Goal: Task Accomplishment & Management: Use online tool/utility

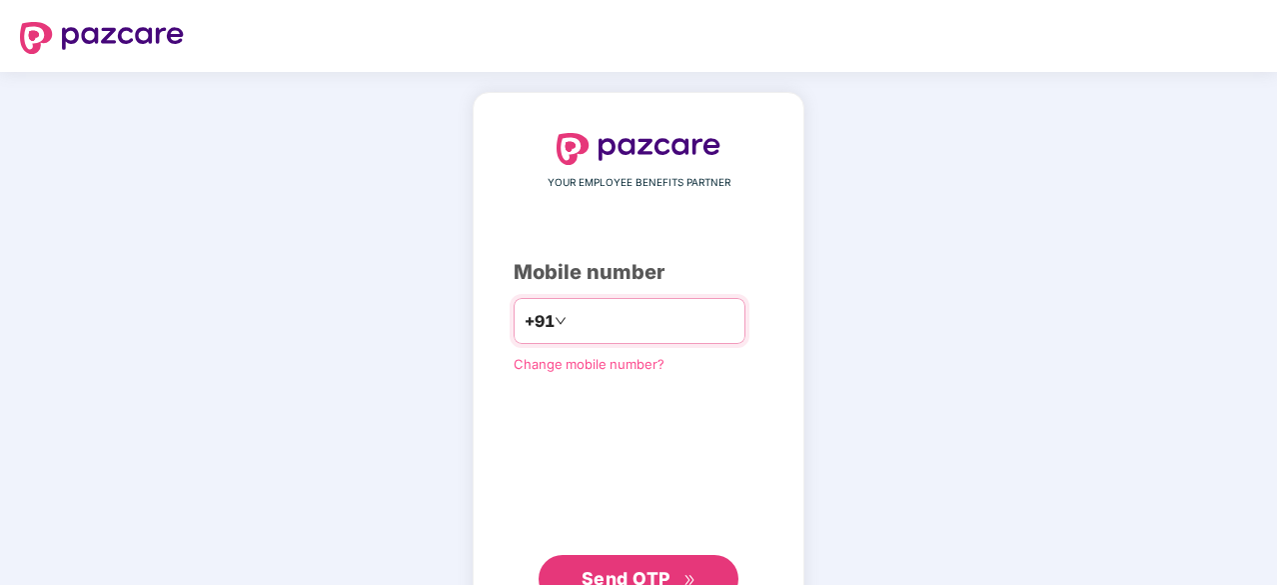
scroll to position [67, 0]
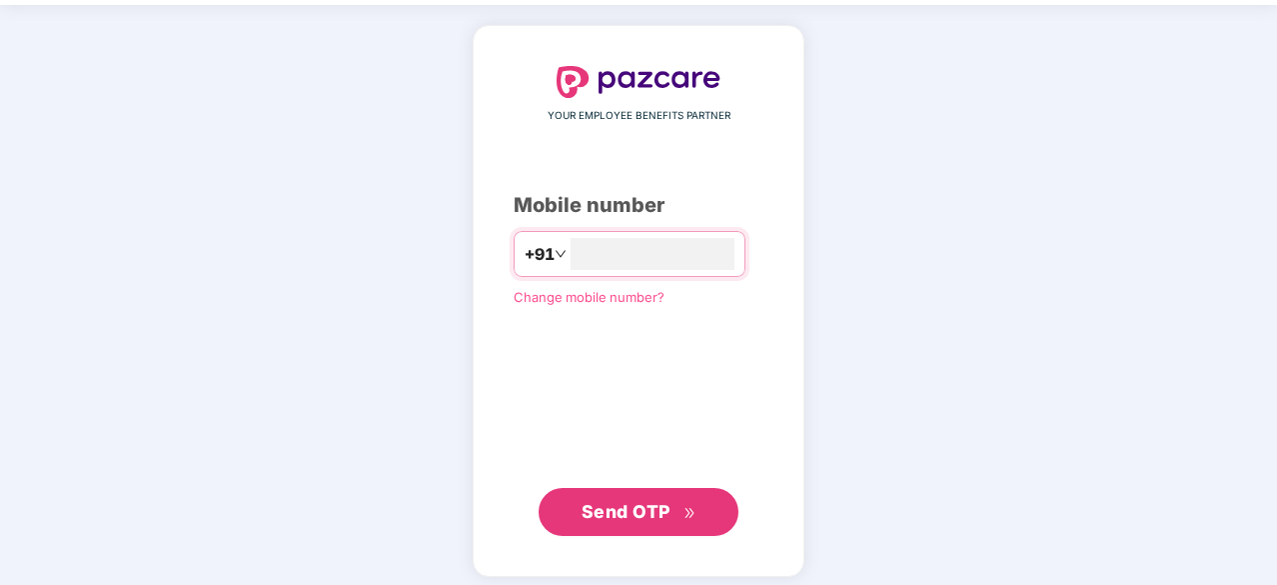
type input "**********"
click at [634, 512] on span "Send OTP" at bounding box center [626, 509] width 89 height 21
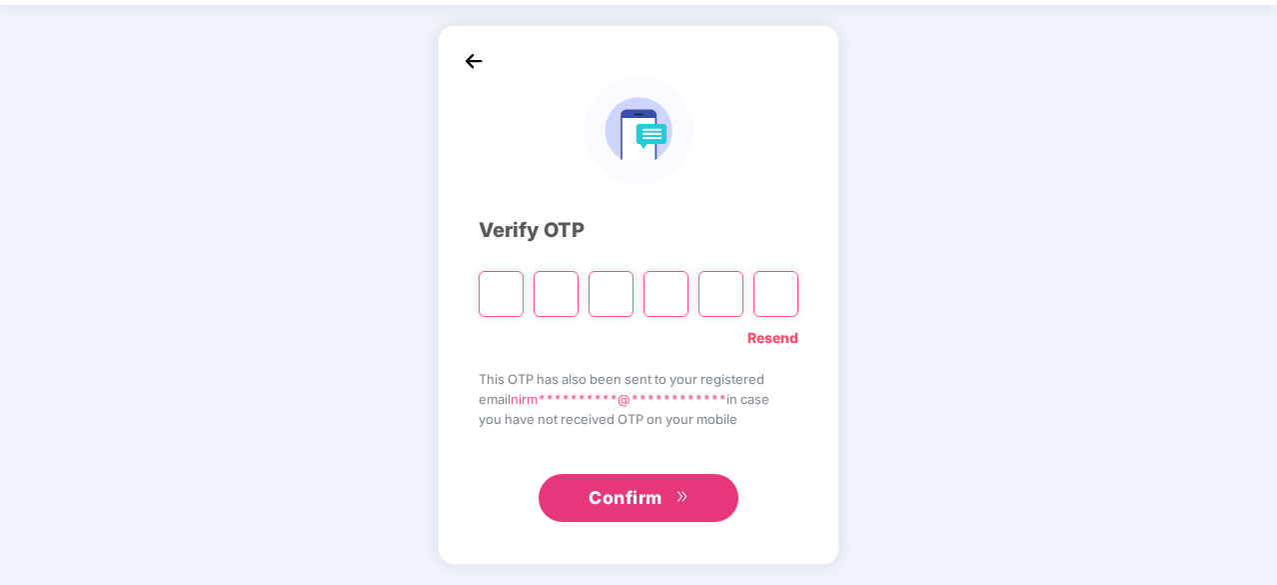
scroll to position [66, 0]
type input "*"
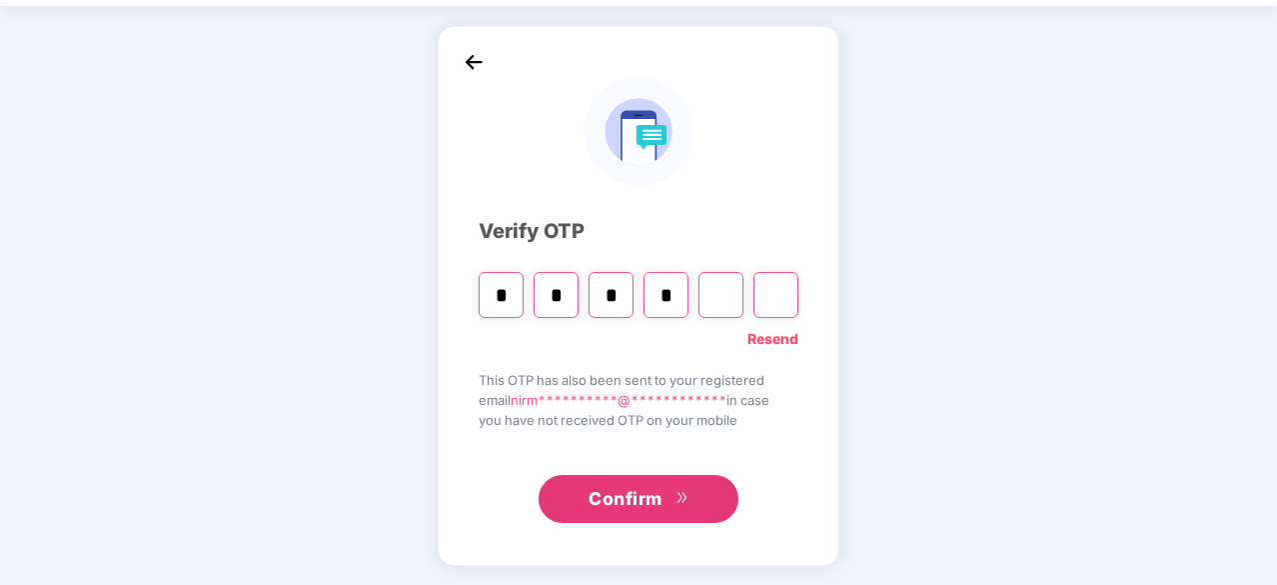
type input "*"
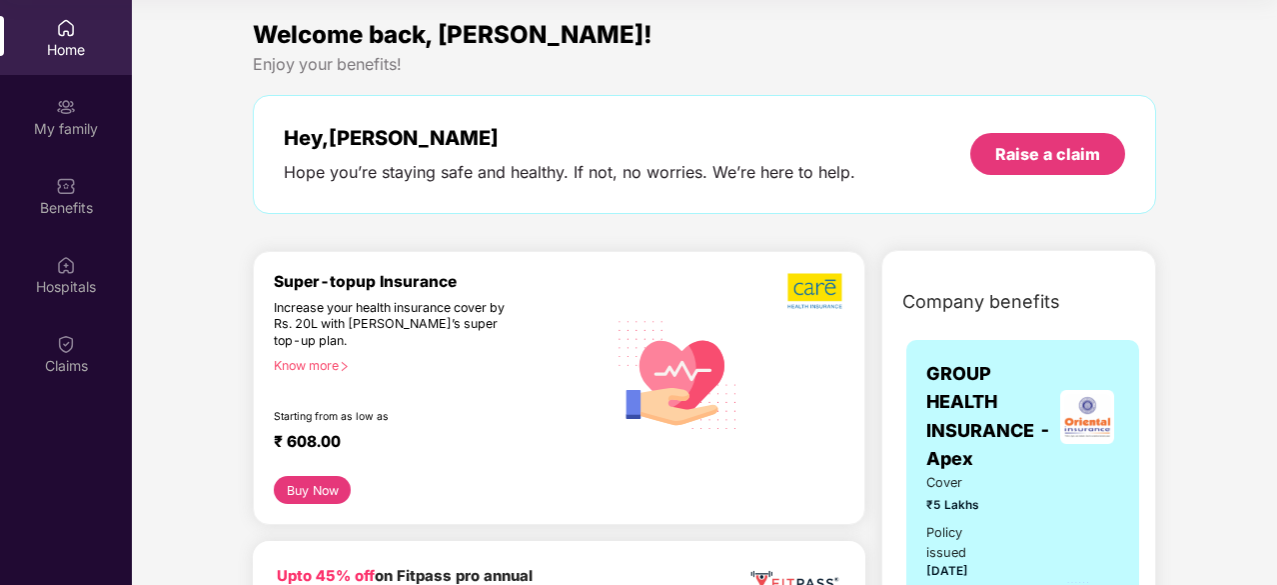
scroll to position [0, 0]
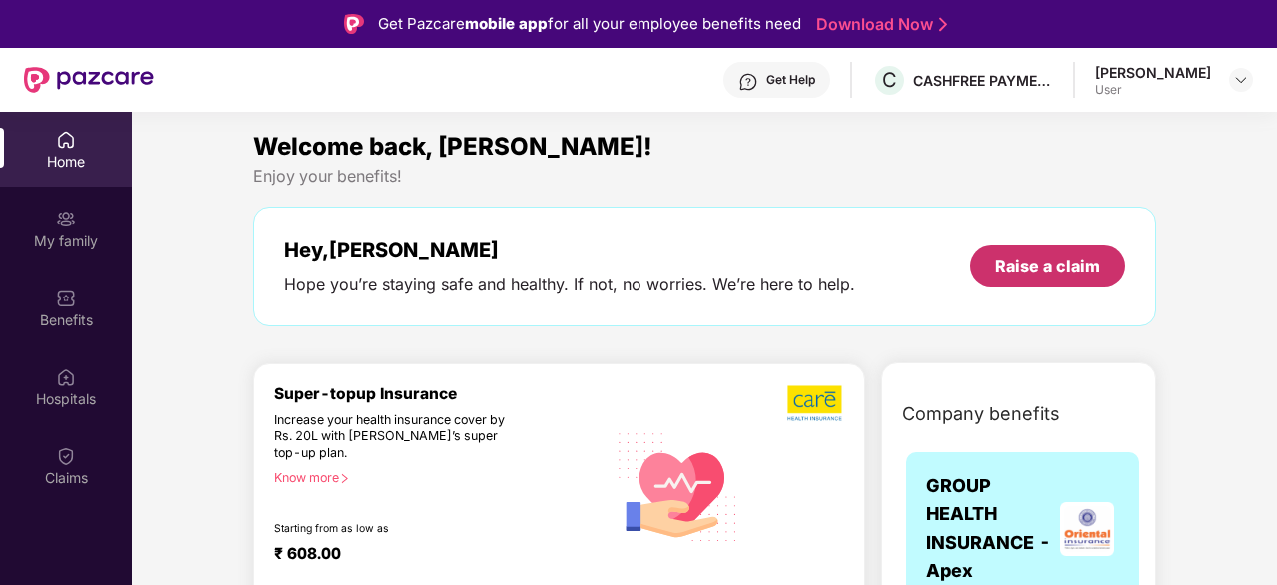
click at [1016, 264] on div "Raise a claim" at bounding box center [1048, 266] width 105 height 22
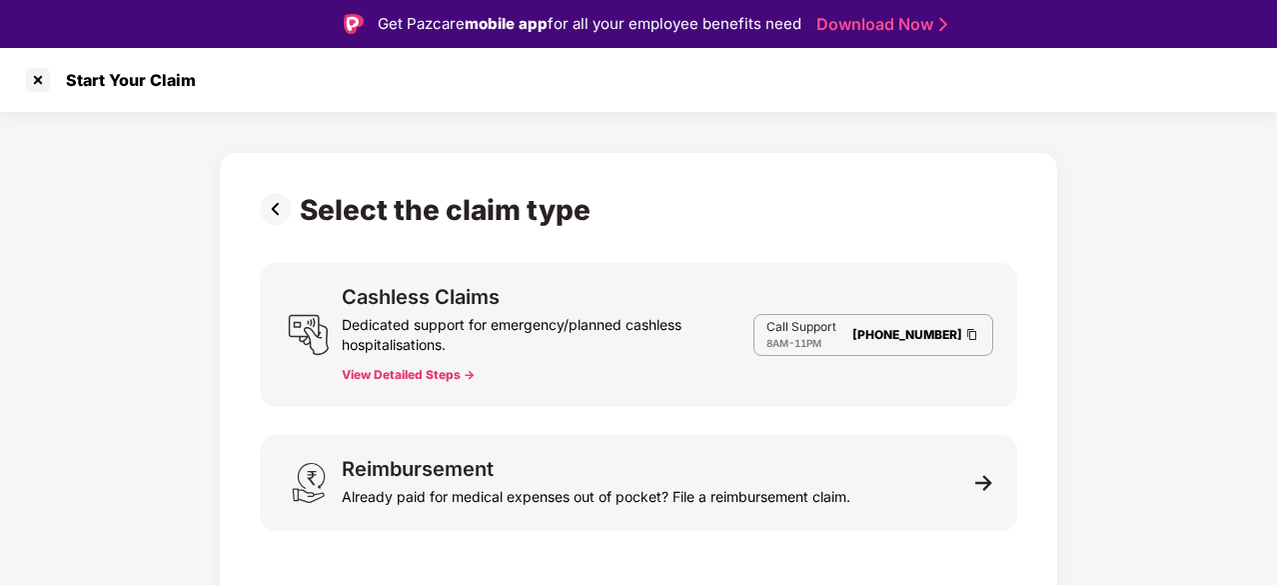
click at [284, 213] on img at bounding box center [280, 209] width 40 height 32
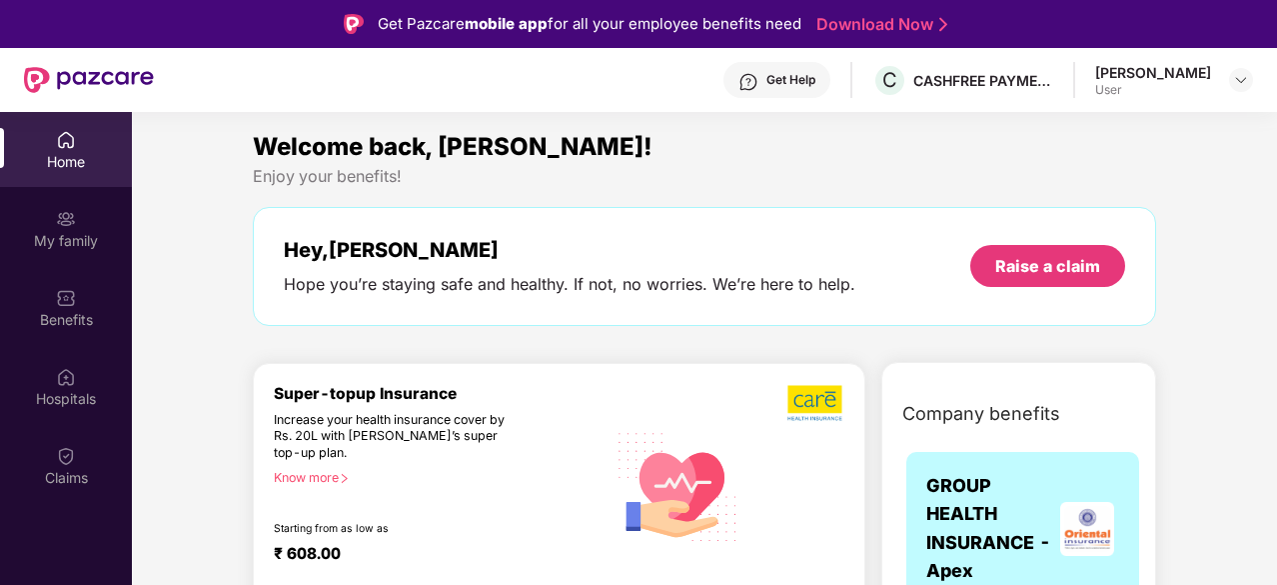
scroll to position [1, 0]
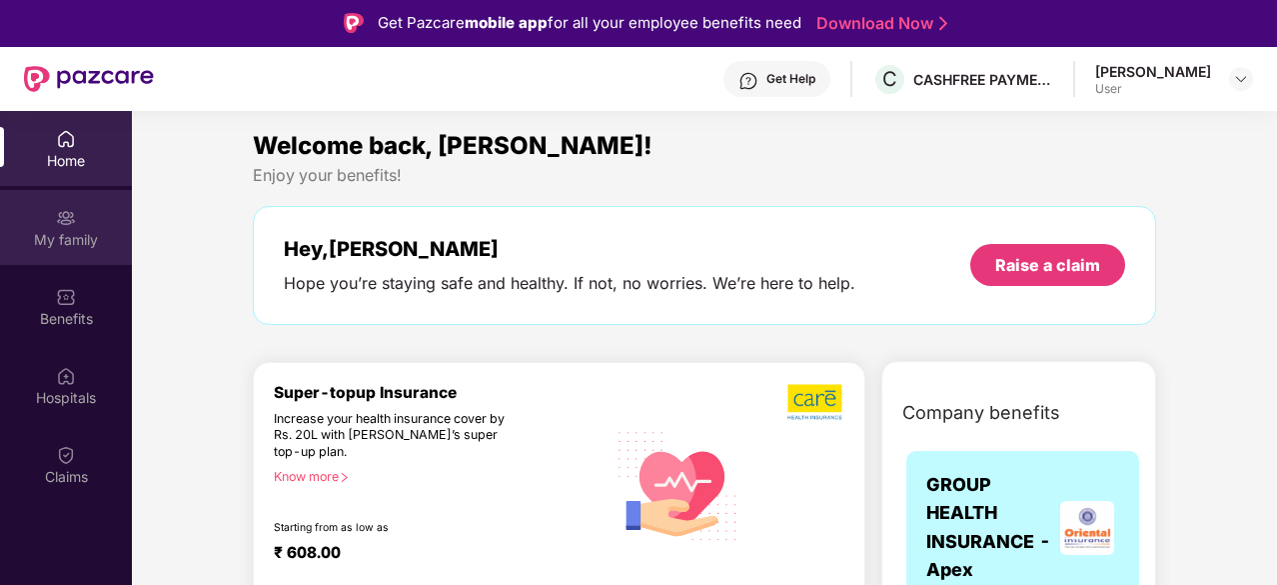
click at [54, 222] on div "My family" at bounding box center [66, 227] width 132 height 75
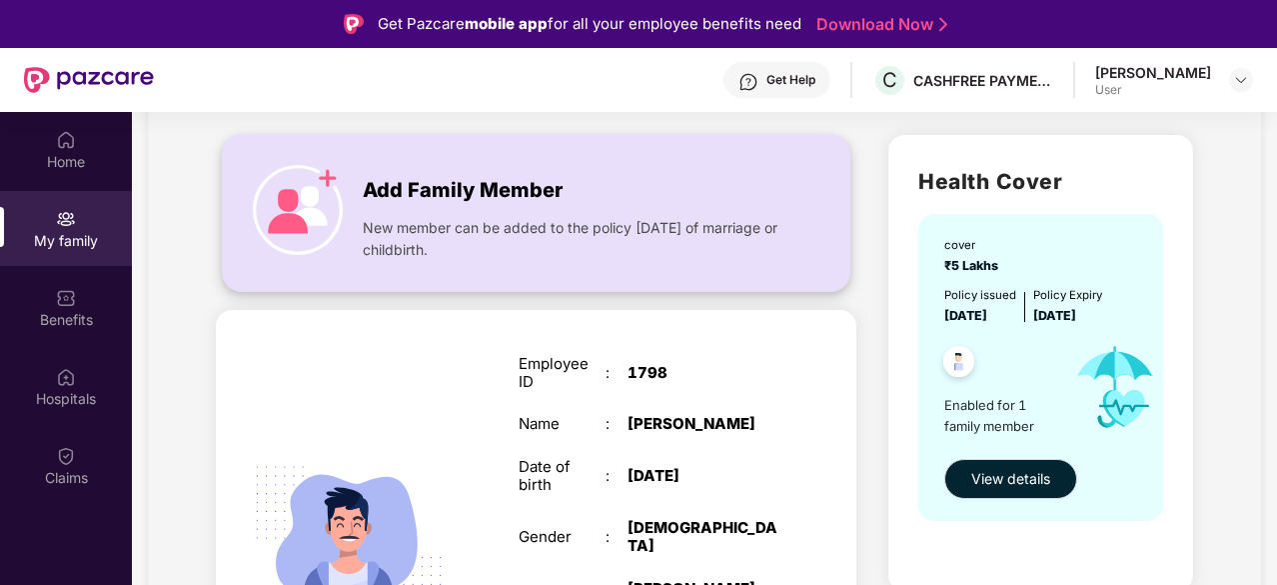
scroll to position [0, 0]
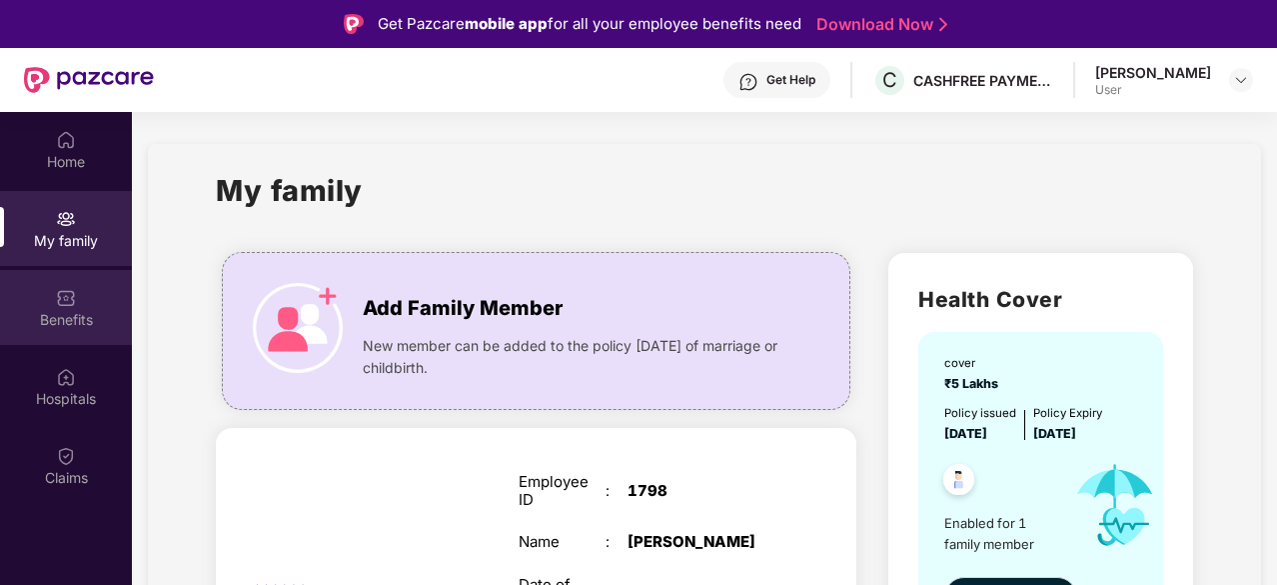
click at [52, 316] on div "Benefits" at bounding box center [66, 320] width 132 height 20
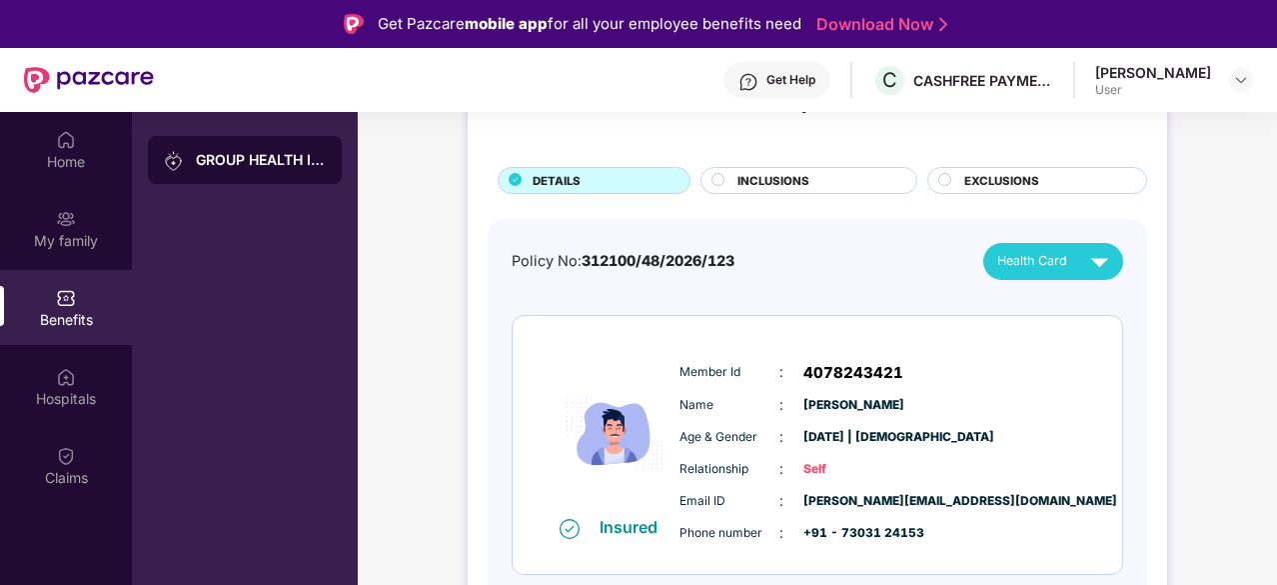
scroll to position [112, 0]
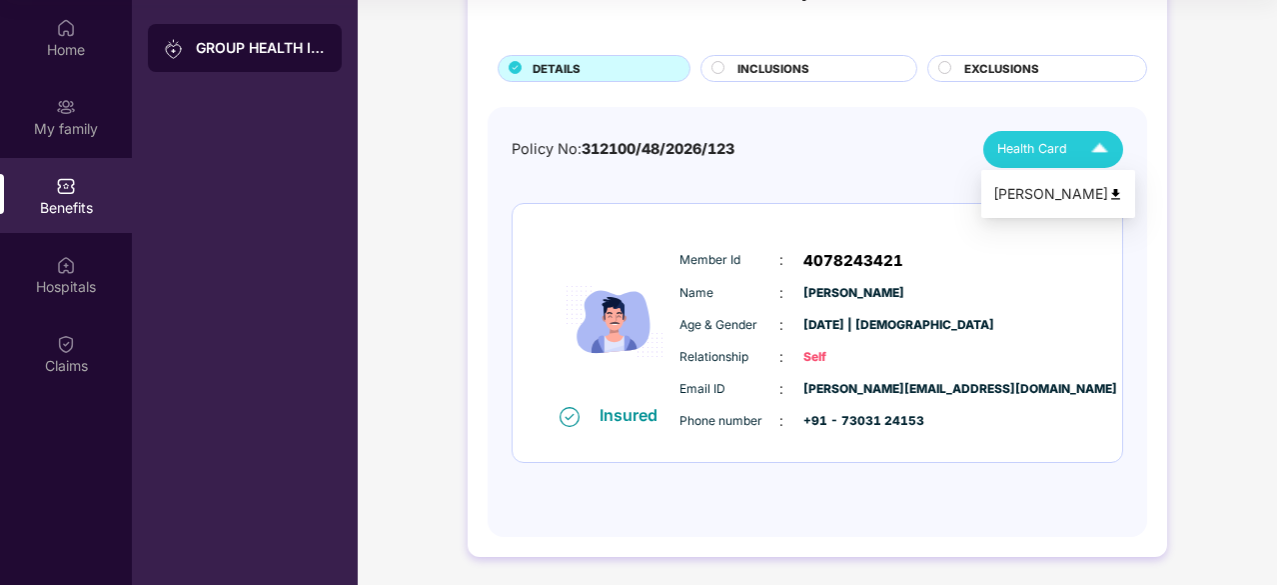
click at [1047, 159] on div "Health Card" at bounding box center [1058, 149] width 120 height 35
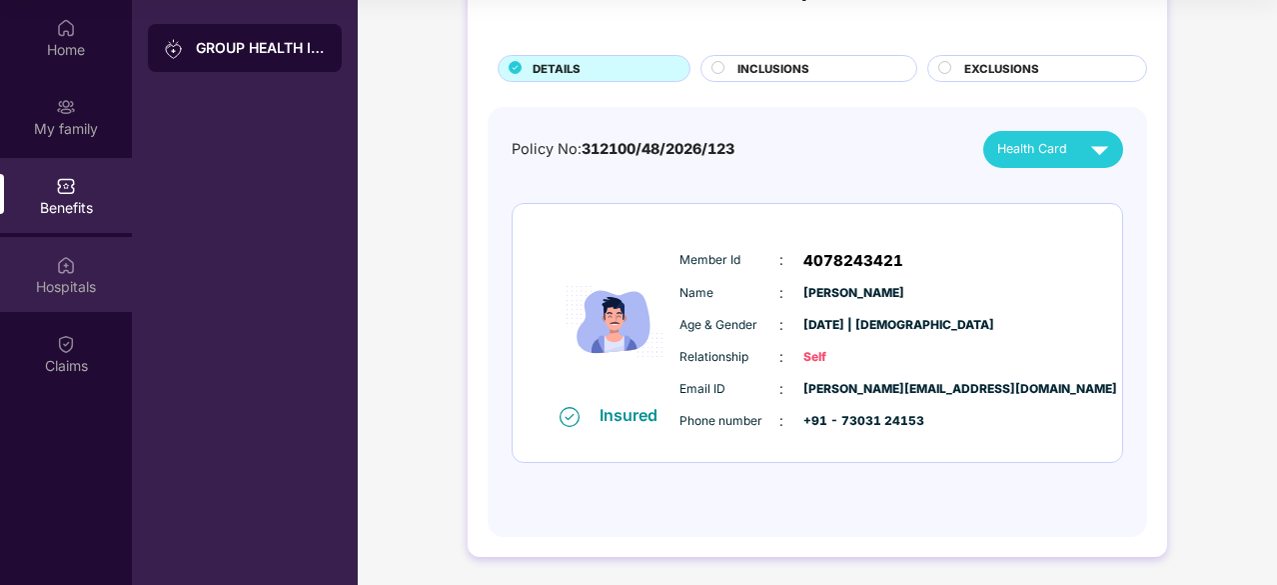
click at [54, 282] on div "Hospitals" at bounding box center [66, 287] width 132 height 20
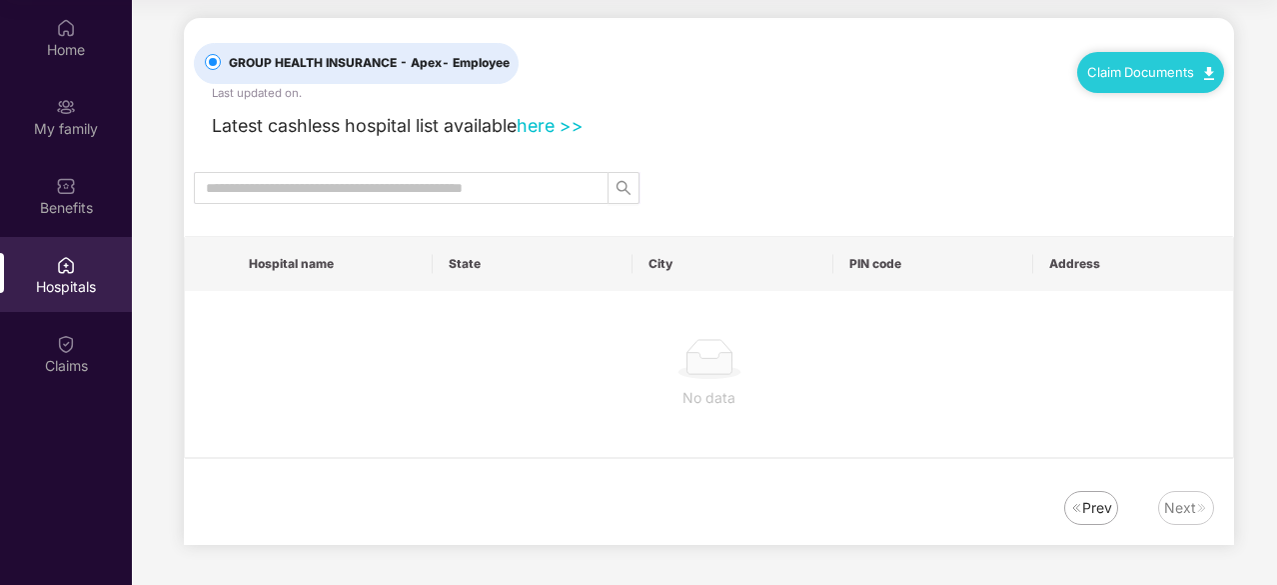
scroll to position [0, 0]
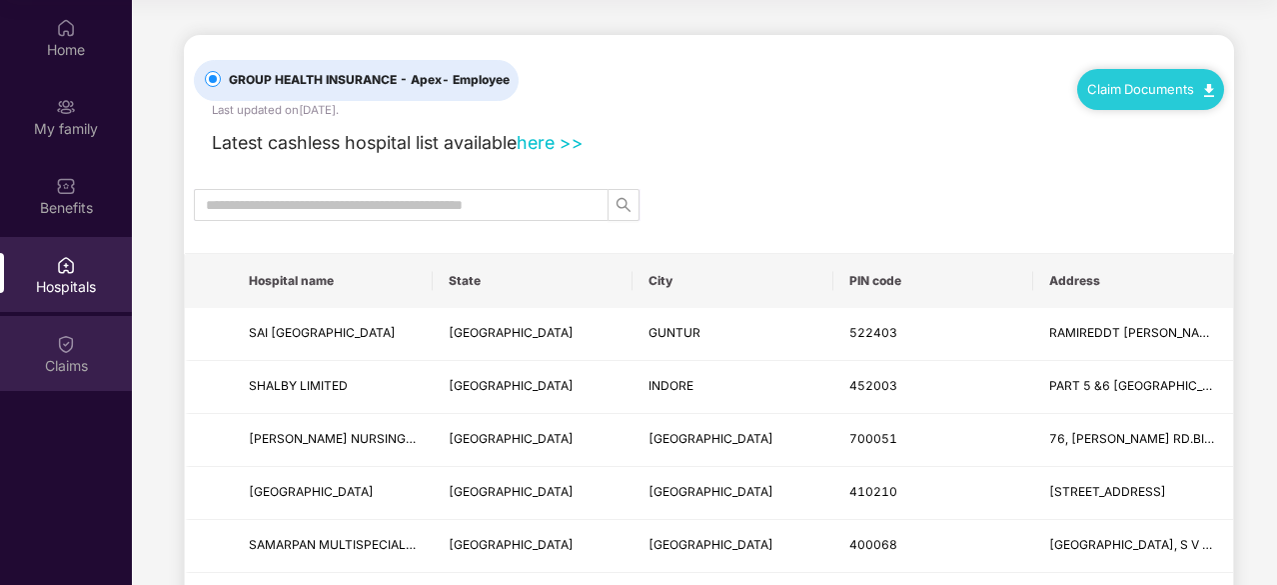
click at [7, 363] on div "Claims" at bounding box center [66, 366] width 132 height 20
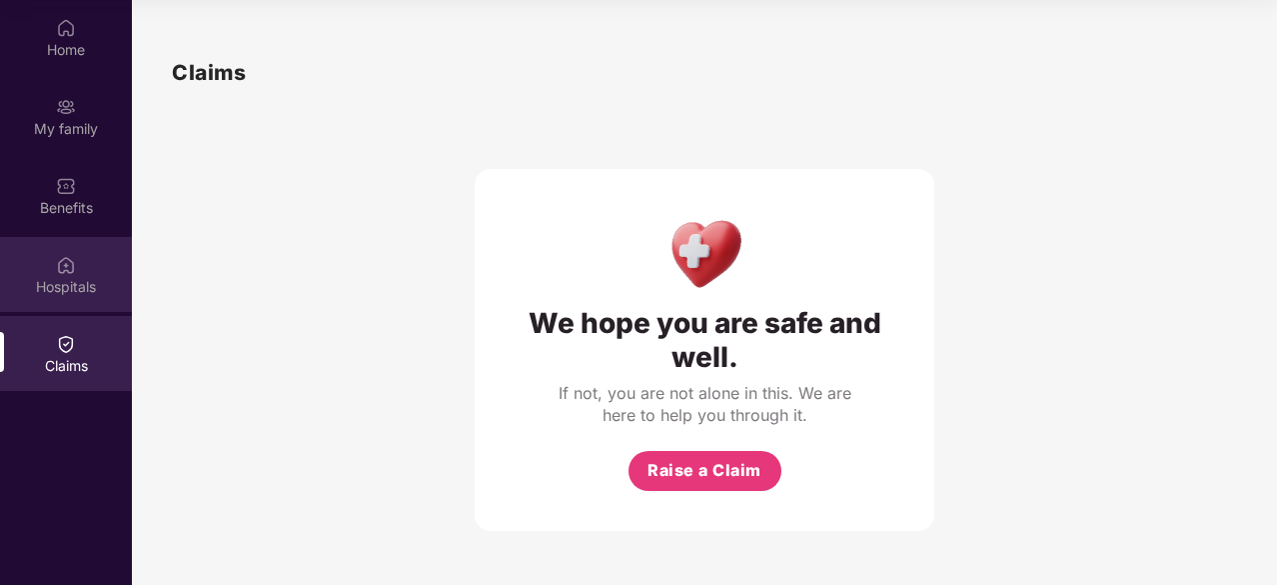
click at [28, 280] on div "Hospitals" at bounding box center [66, 287] width 132 height 20
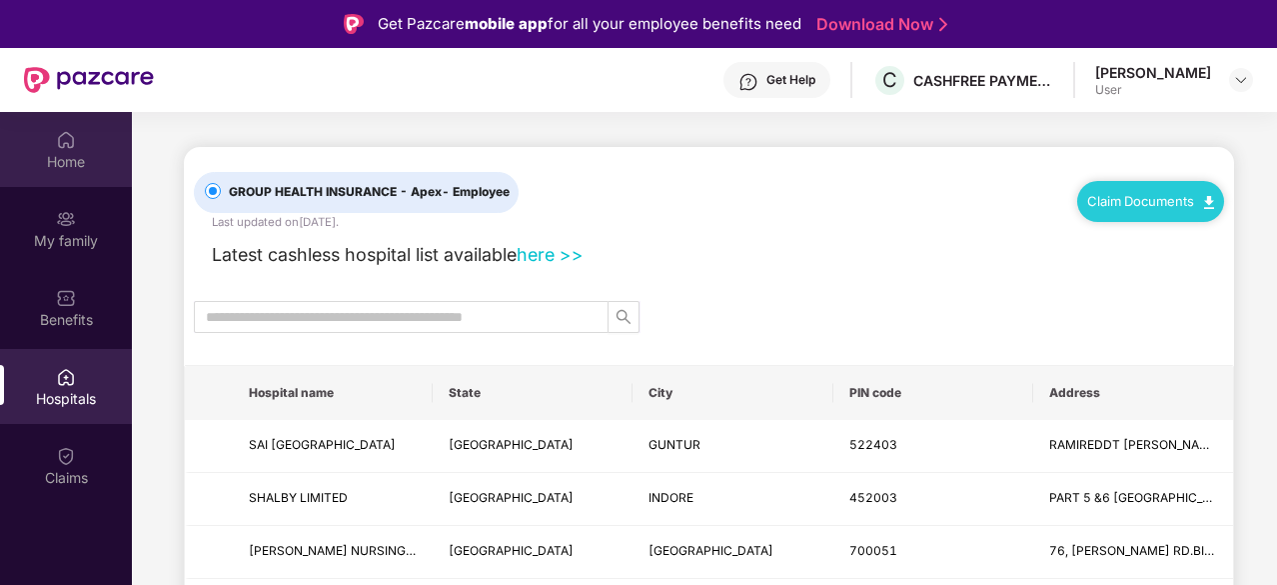
click at [50, 162] on div "Home" at bounding box center [66, 162] width 132 height 20
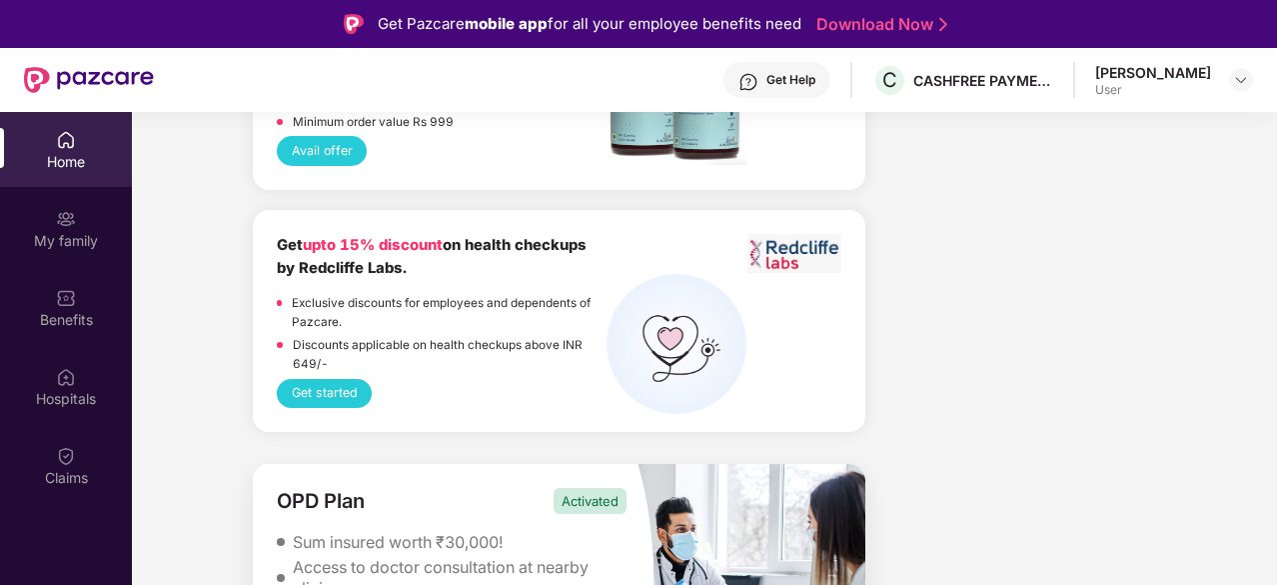
scroll to position [112, 0]
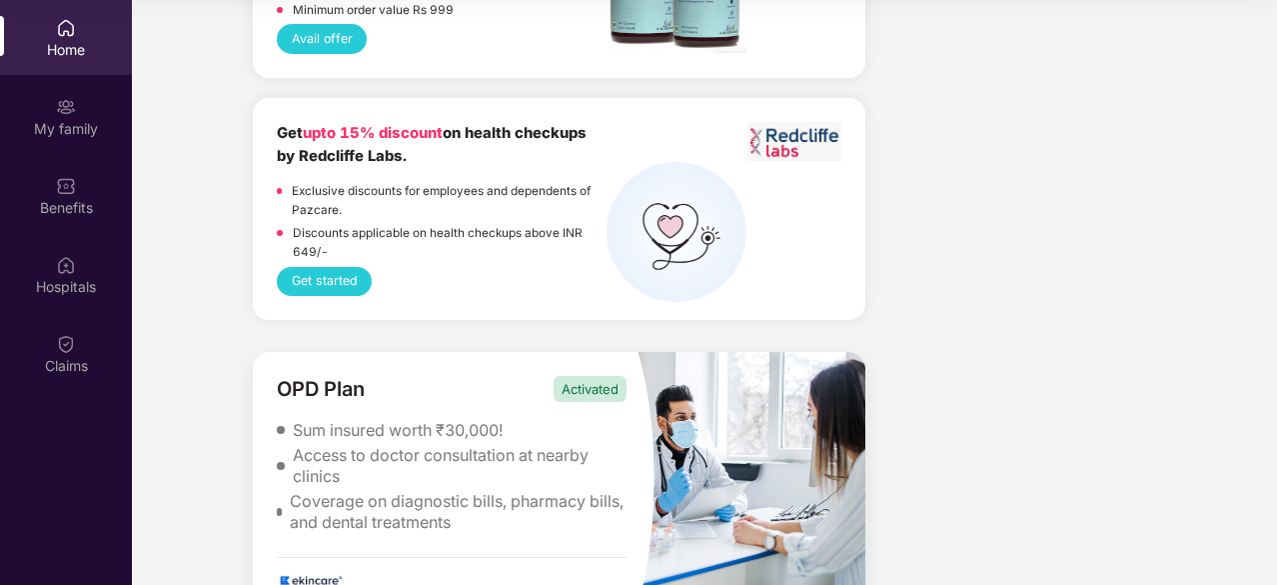
click at [593, 377] on div "Activated" at bounding box center [590, 389] width 73 height 26
click at [793, 442] on img at bounding box center [751, 478] width 229 height 252
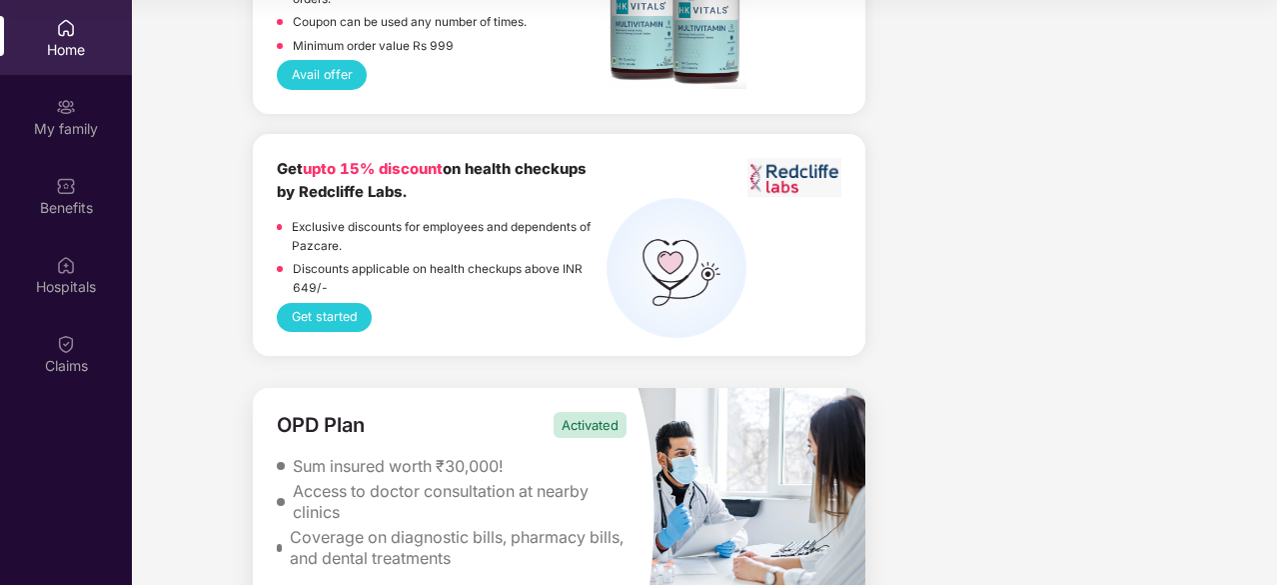
scroll to position [5102, 0]
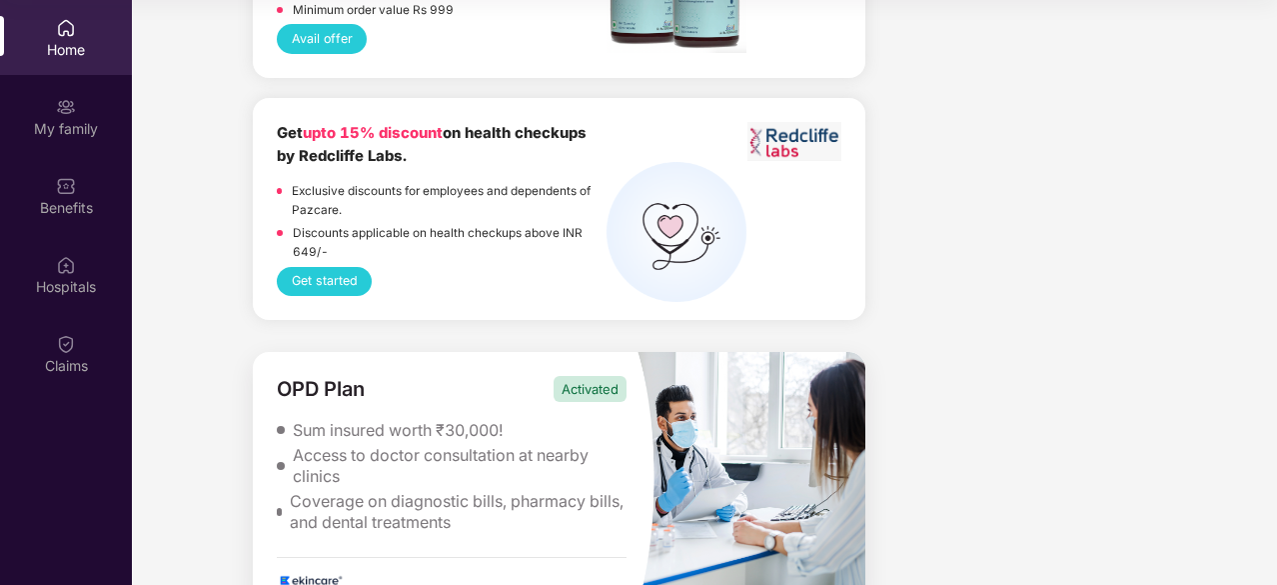
click at [324, 554] on div "OPD Plan Activated Sum insured worth ₹30,000! Access to doctor consultation at …" at bounding box center [445, 478] width 384 height 252
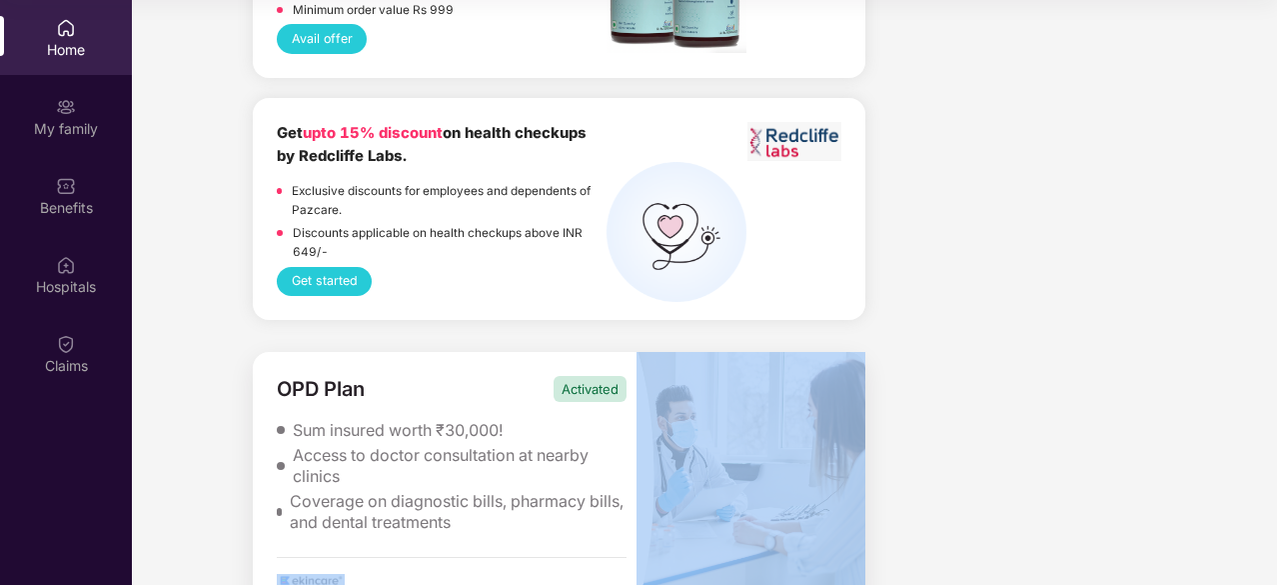
click at [324, 554] on div "OPD Plan Activated Sum insured worth ₹30,000! Access to doctor consultation at …" at bounding box center [445, 478] width 384 height 252
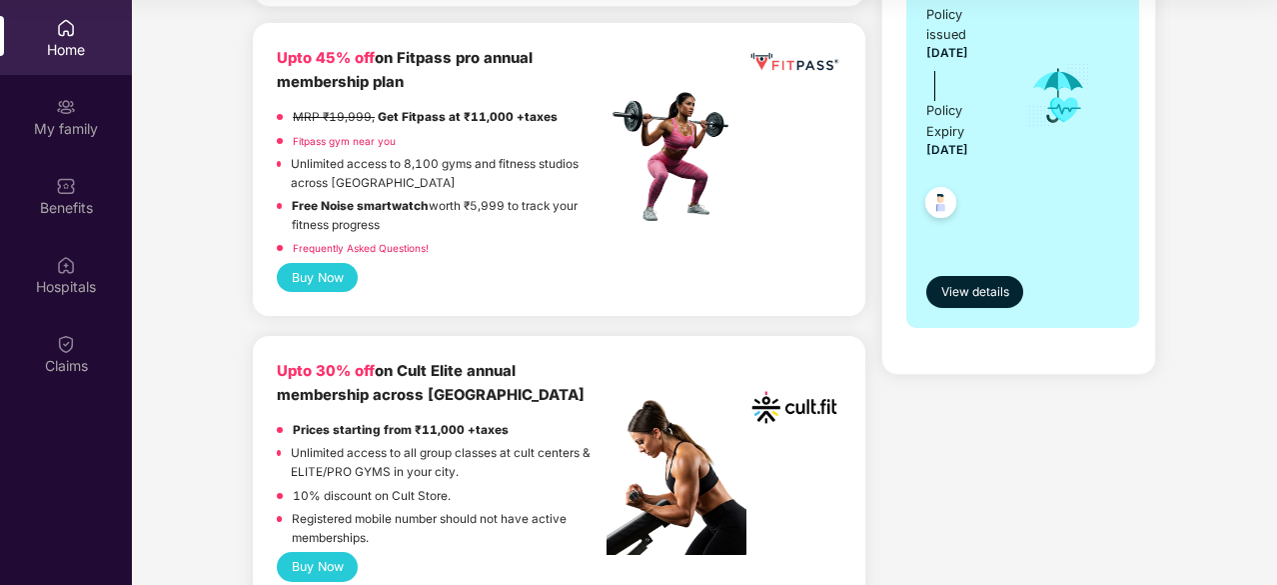
scroll to position [0, 0]
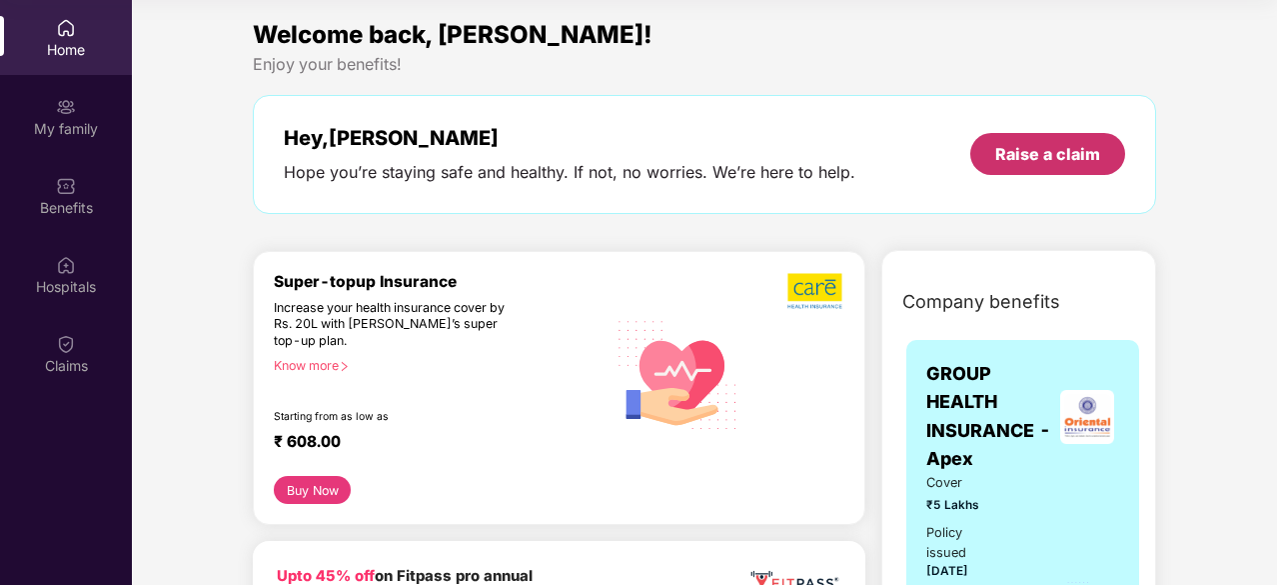
click at [978, 153] on div "Raise a claim" at bounding box center [1048, 154] width 155 height 42
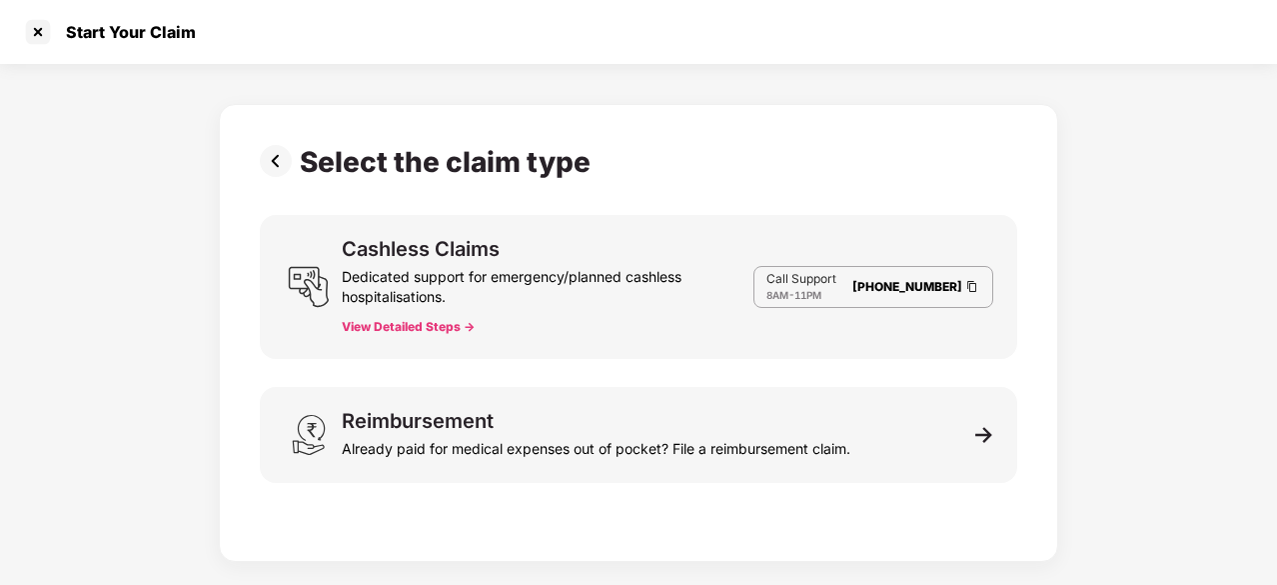
scroll to position [48, 0]
click at [277, 157] on img at bounding box center [280, 161] width 40 height 32
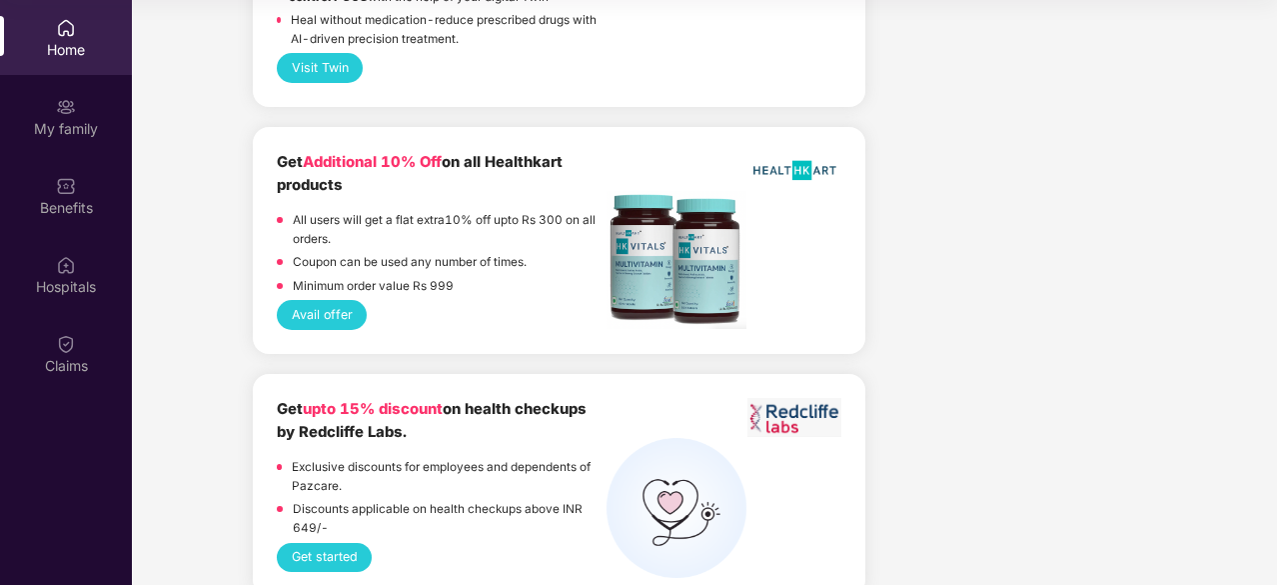
scroll to position [5102, 0]
